Goal: Transaction & Acquisition: Purchase product/service

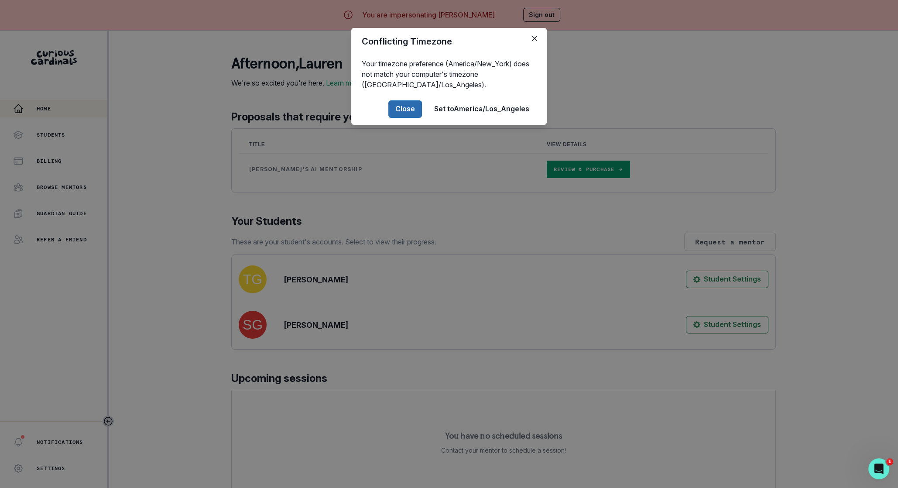
click at [399, 111] on button "Close" at bounding box center [405, 108] width 34 height 17
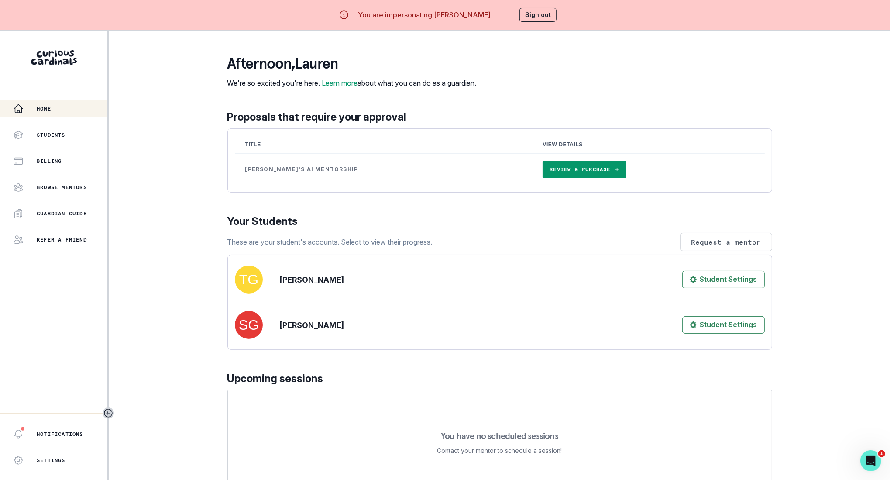
click at [542, 178] on link "Review & Purchase" at bounding box center [583, 169] width 83 height 17
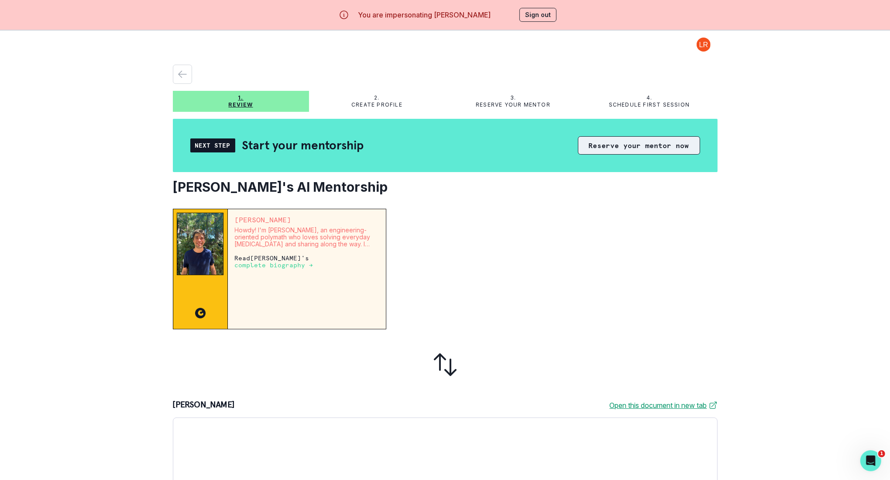
click at [624, 147] on button "Reserve your mentor now" at bounding box center [639, 145] width 122 height 18
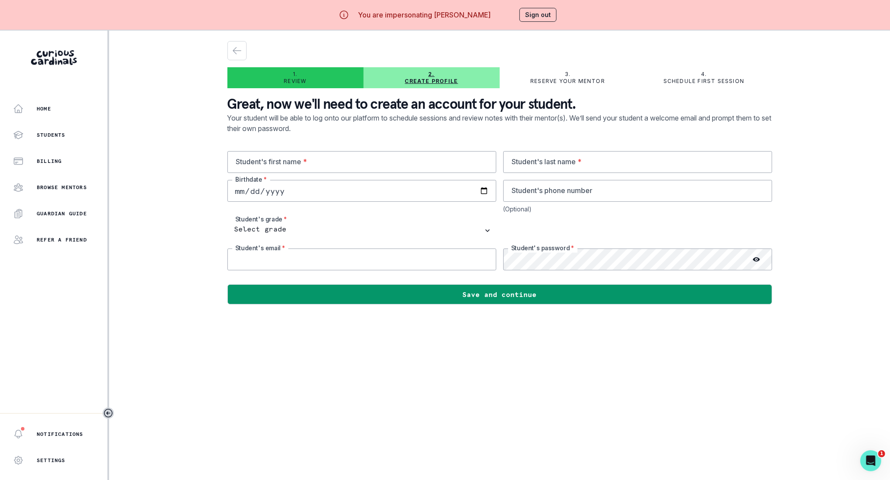
type input "[EMAIL_ADDRESS][DOMAIN_NAME]"
click at [323, 162] on input "text" at bounding box center [361, 162] width 269 height 22
type input "lauren"
type input "[PERSON_NAME]"
click at [309, 195] on input "date" at bounding box center [361, 191] width 269 height 22
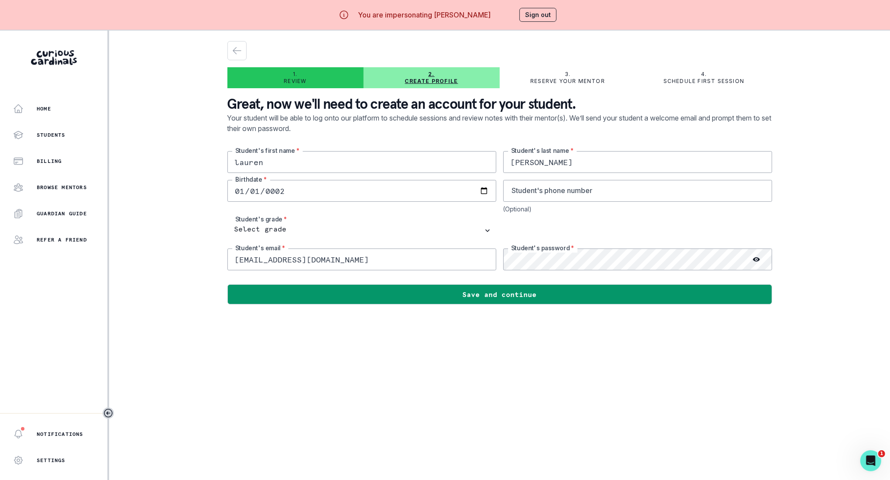
type input "0022-01-01"
type input "[DATE]"
click at [288, 231] on select "Select grade 1st Grade 2nd Grade 3rd Grade 4th Grade 5th Grade 6th Grade 7th Gr…" at bounding box center [361, 231] width 269 height 22
click at [247, 415] on main "1. Review 2. Create profile 3. Reserve your mentor 4. Schedule first session Gr…" at bounding box center [499, 271] width 559 height 480
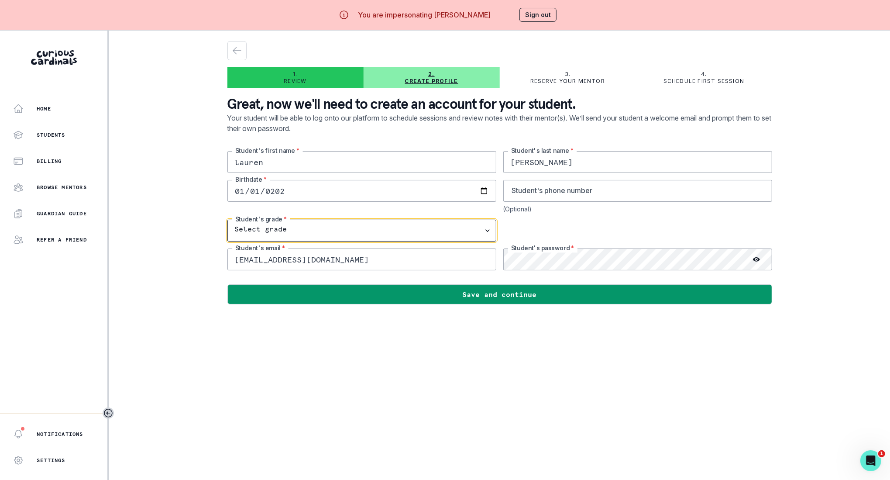
click at [299, 233] on select "Select grade 1st Grade 2nd Grade 3rd Grade 4th Grade 5th Grade 6th Grade 7th Gr…" at bounding box center [361, 231] width 269 height 22
select select "12th Grade"
click at [231, 220] on select "Select grade 1st Grade 2nd Grade 3rd Grade 4th Grade 5th Grade 6th Grade 7th Gr…" at bounding box center [361, 231] width 269 height 22
click at [263, 260] on input "[EMAIL_ADDRESS][DOMAIN_NAME]" at bounding box center [361, 259] width 269 height 22
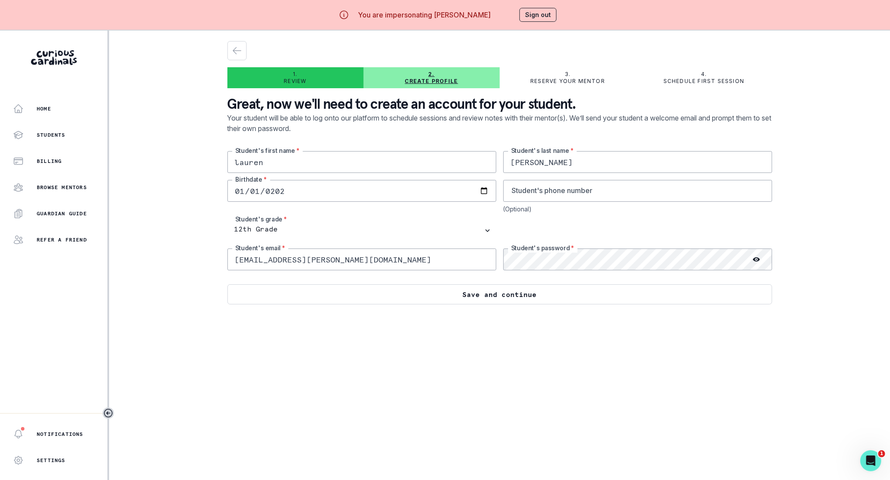
type input "[EMAIL_ADDRESS][PERSON_NAME][DOMAIN_NAME]"
click at [493, 294] on button "Save and continue" at bounding box center [499, 294] width 545 height 20
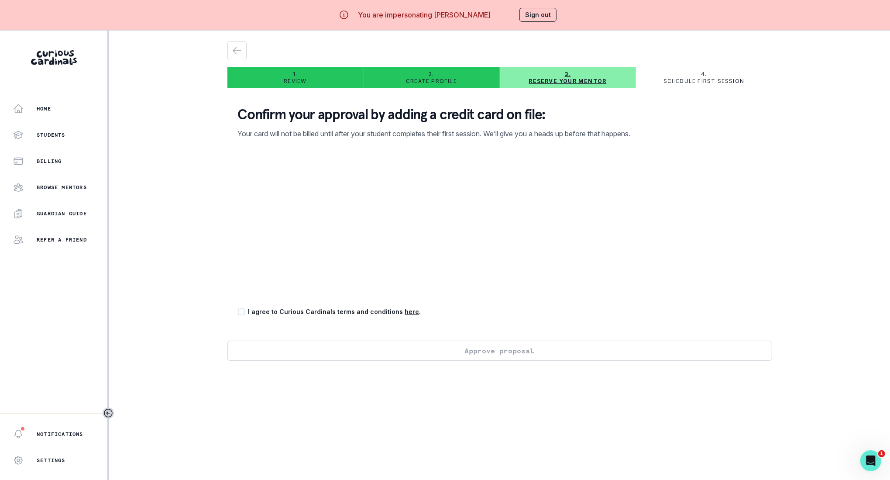
click at [544, 14] on button "Sign out" at bounding box center [537, 15] width 37 height 14
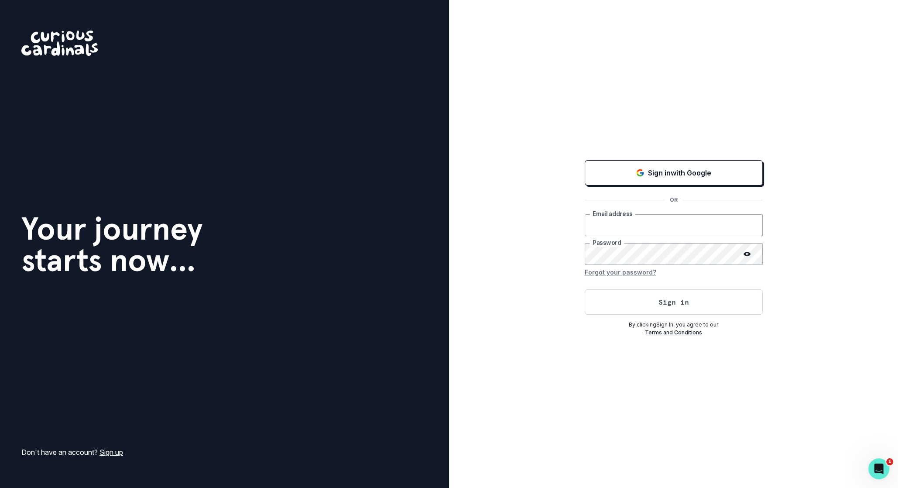
type input "[EMAIL_ADDRESS][DOMAIN_NAME]"
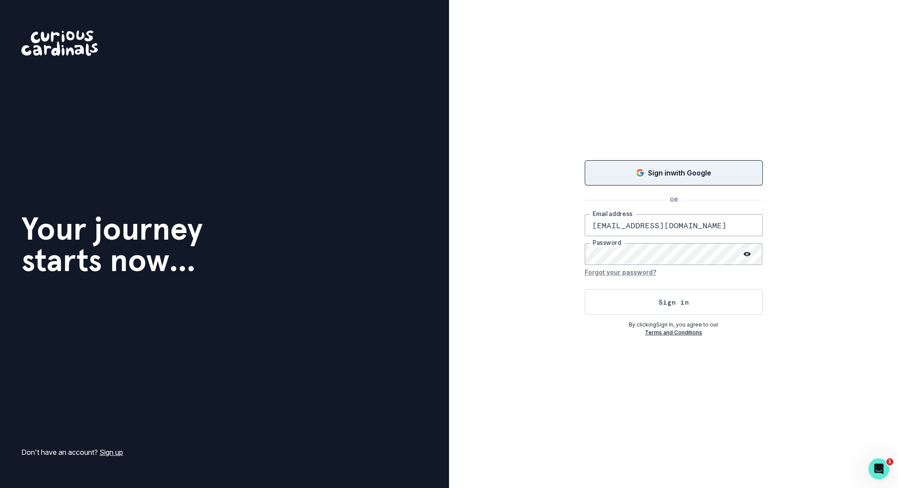
click at [631, 166] on button "Sign in with Google" at bounding box center [674, 172] width 178 height 25
